Goal: Information Seeking & Learning: Learn about a topic

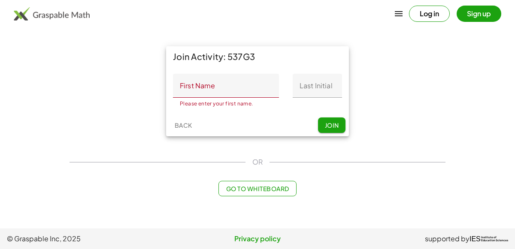
click at [232, 87] on input "First Name" at bounding box center [226, 86] width 106 height 24
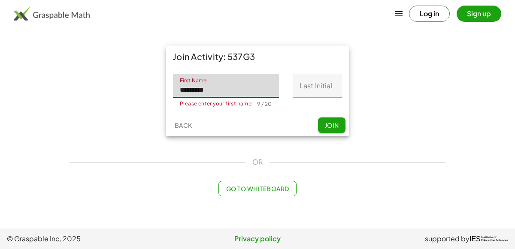
type input "*********"
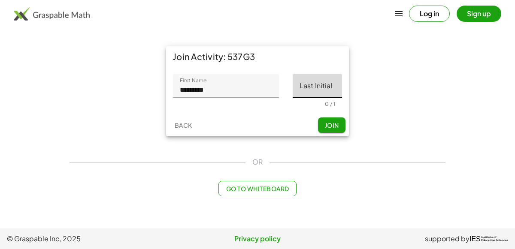
click at [300, 92] on input "Last Initial" at bounding box center [316, 86] width 49 height 24
type input "*"
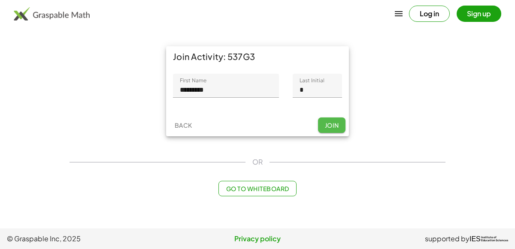
click at [335, 125] on span "Join" at bounding box center [331, 125] width 14 height 8
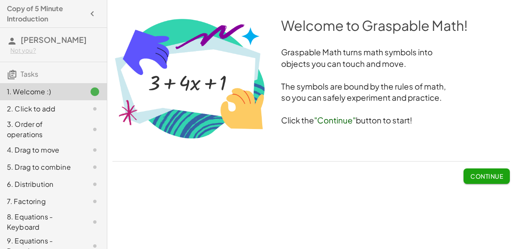
click at [478, 178] on span "Continue" at bounding box center [486, 176] width 33 height 8
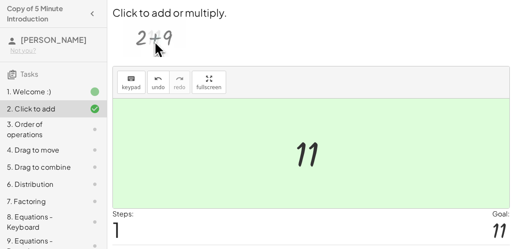
click at [82, 127] on div at bounding box center [88, 129] width 24 height 10
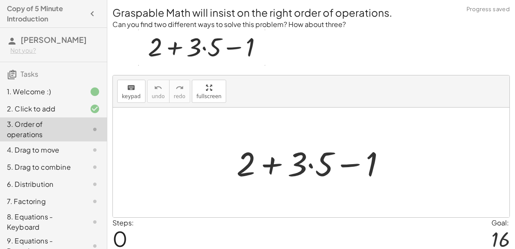
click at [72, 106] on div "2. Click to add" at bounding box center [41, 109] width 69 height 10
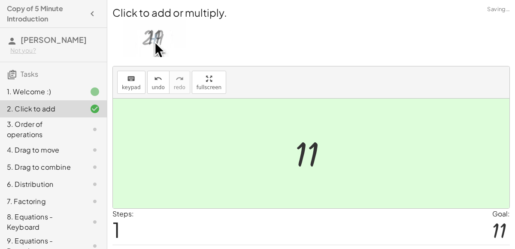
click at [73, 88] on div "1. Welcome :)" at bounding box center [41, 92] width 69 height 10
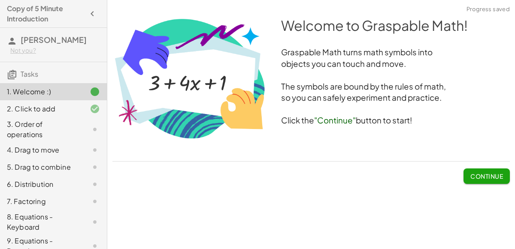
click at [479, 178] on span "Continue" at bounding box center [486, 176] width 33 height 8
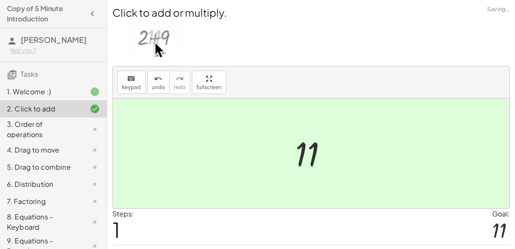
click at [83, 93] on div at bounding box center [88, 92] width 24 height 10
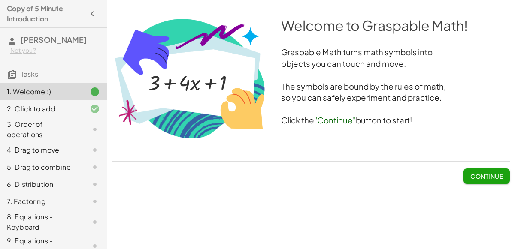
click at [82, 129] on div at bounding box center [88, 129] width 24 height 10
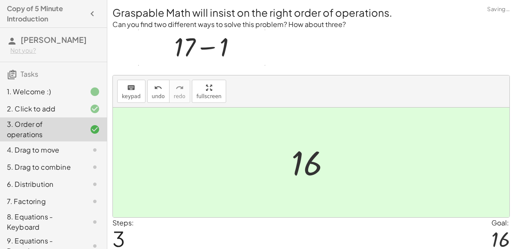
click at [90, 154] on icon at bounding box center [95, 150] width 10 height 10
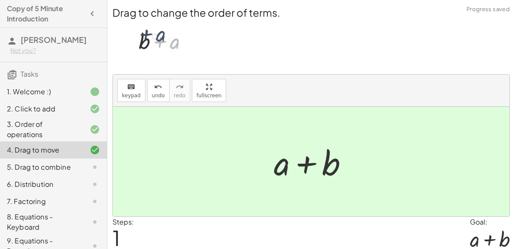
click at [78, 170] on div at bounding box center [88, 167] width 24 height 10
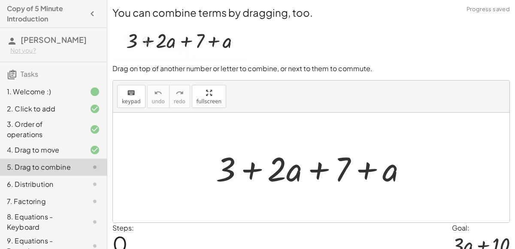
click at [89, 151] on div at bounding box center [88, 150] width 24 height 10
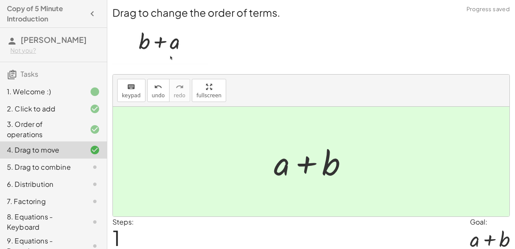
click at [97, 127] on icon at bounding box center [95, 129] width 10 height 10
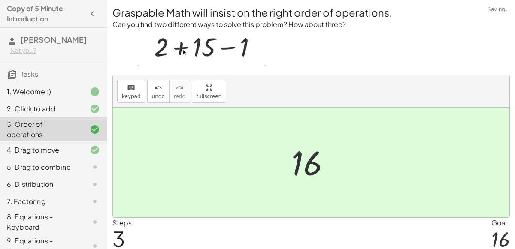
click at [94, 112] on icon at bounding box center [95, 109] width 10 height 10
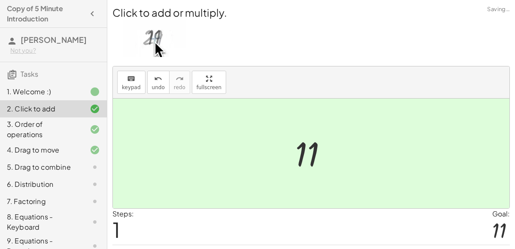
click at [90, 127] on icon at bounding box center [95, 129] width 10 height 10
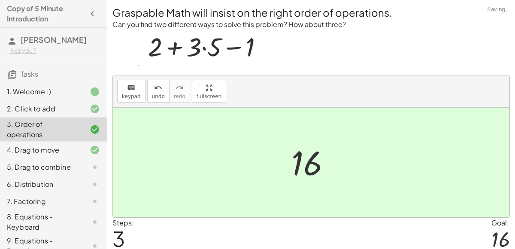
click at [84, 154] on div at bounding box center [88, 150] width 24 height 10
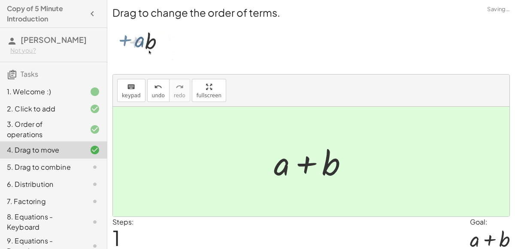
click at [89, 172] on div at bounding box center [88, 167] width 24 height 10
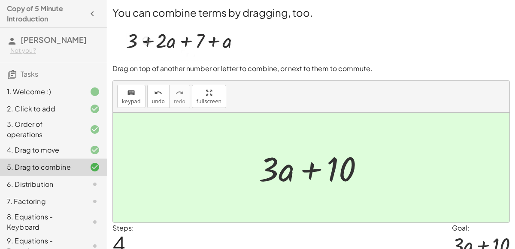
click at [85, 185] on div at bounding box center [88, 184] width 24 height 10
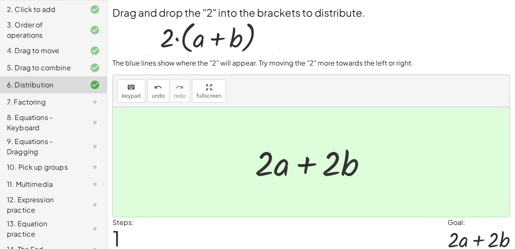
scroll to position [104, 0]
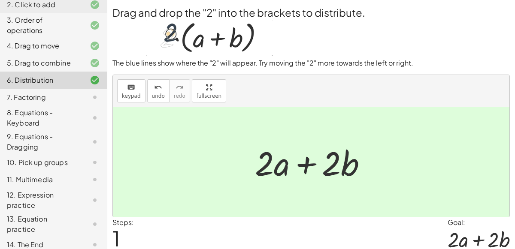
click at [68, 101] on div "7. Factoring" at bounding box center [41, 97] width 69 height 10
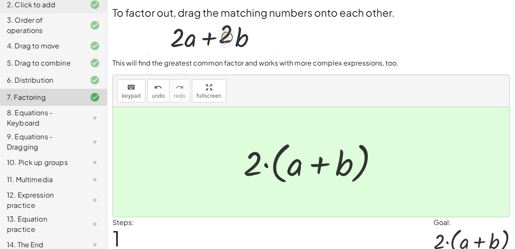
click at [74, 118] on div "8. Equations - Keyboard" at bounding box center [41, 118] width 69 height 21
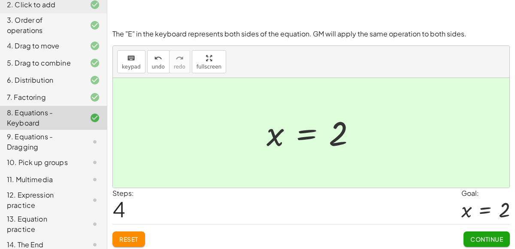
scroll to position [73, 0]
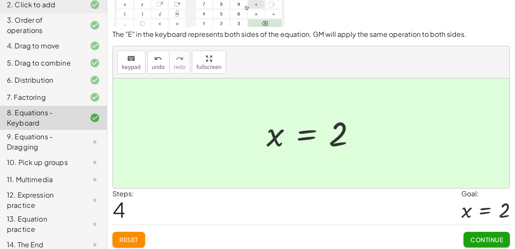
click at [81, 143] on div at bounding box center [88, 142] width 24 height 10
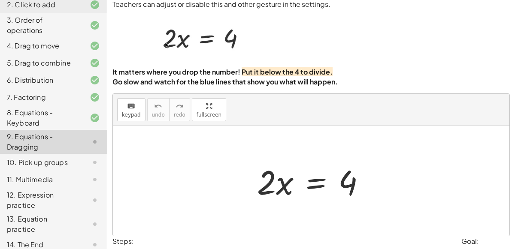
scroll to position [44, 0]
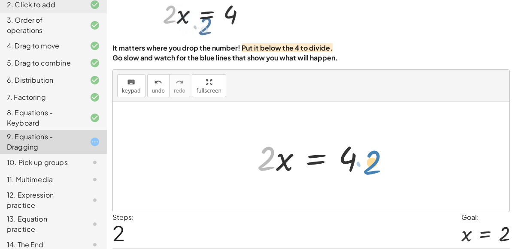
drag, startPoint x: 264, startPoint y: 150, endPoint x: 370, endPoint y: 154, distance: 106.0
click at [370, 154] on div at bounding box center [315, 157] width 124 height 44
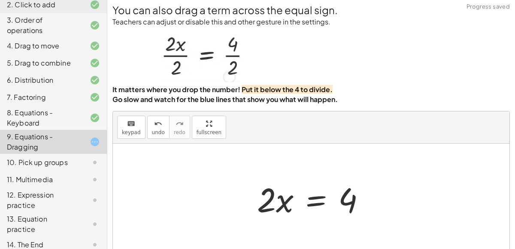
scroll to position [0, 0]
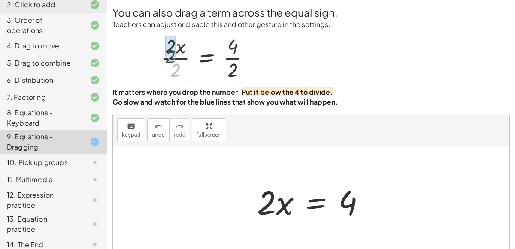
click at [315, 197] on div at bounding box center [315, 201] width 124 height 44
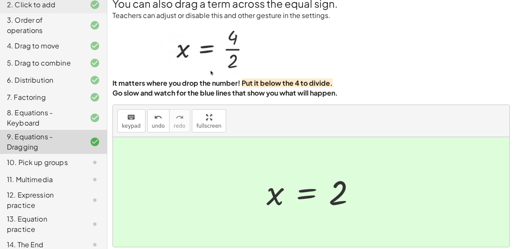
scroll to position [18, 0]
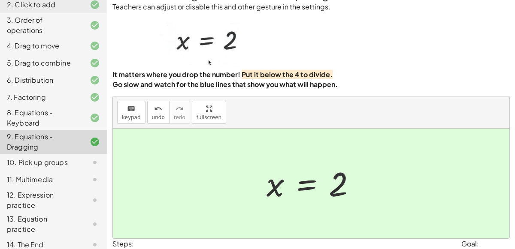
click at [80, 188] on div "10. Pick up groups" at bounding box center [53, 200] width 107 height 24
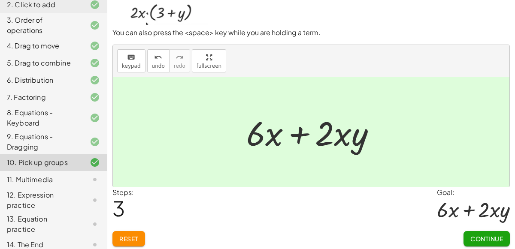
scroll to position [66, 0]
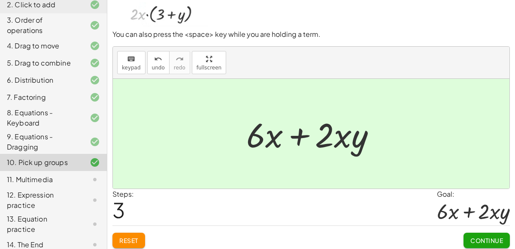
click at [78, 176] on div at bounding box center [88, 180] width 24 height 10
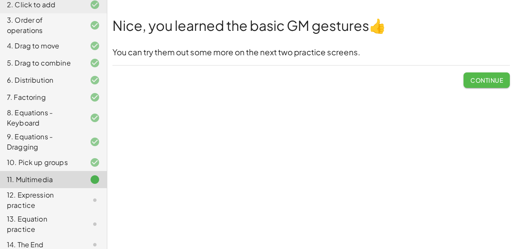
click at [487, 81] on span "Continue" at bounding box center [486, 80] width 33 height 8
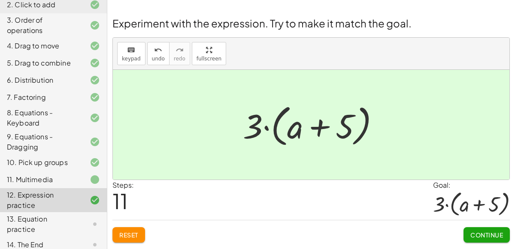
click at [491, 237] on span "Continue" at bounding box center [486, 235] width 33 height 8
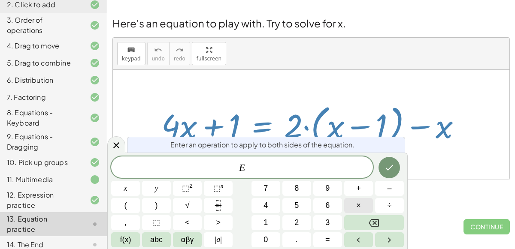
click at [349, 206] on button "×" at bounding box center [358, 205] width 29 height 15
click at [389, 164] on icon "Done" at bounding box center [389, 168] width 10 height 10
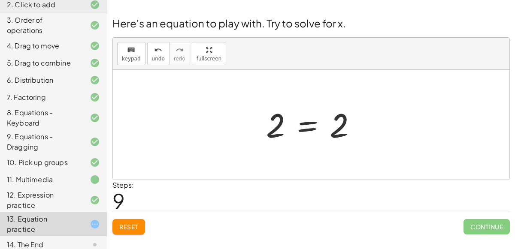
click at [133, 229] on span "Reset" at bounding box center [128, 227] width 19 height 8
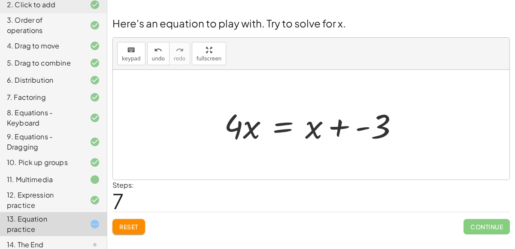
click at [129, 227] on span "Reset" at bounding box center [128, 227] width 19 height 8
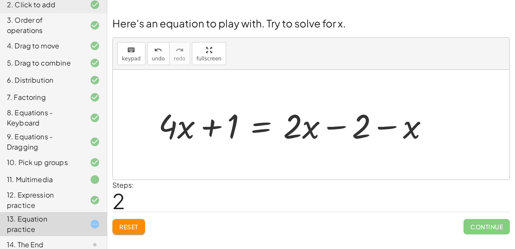
click at [130, 234] on button "Reset" at bounding box center [128, 226] width 33 height 15
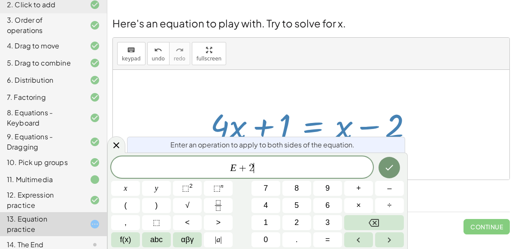
click at [389, 175] on button "Done" at bounding box center [388, 167] width 21 height 21
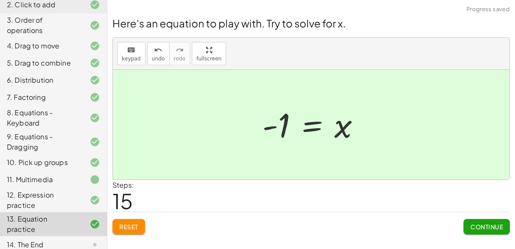
click at [56, 240] on div "14. The End" at bounding box center [41, 245] width 69 height 10
